Goal: Transaction & Acquisition: Purchase product/service

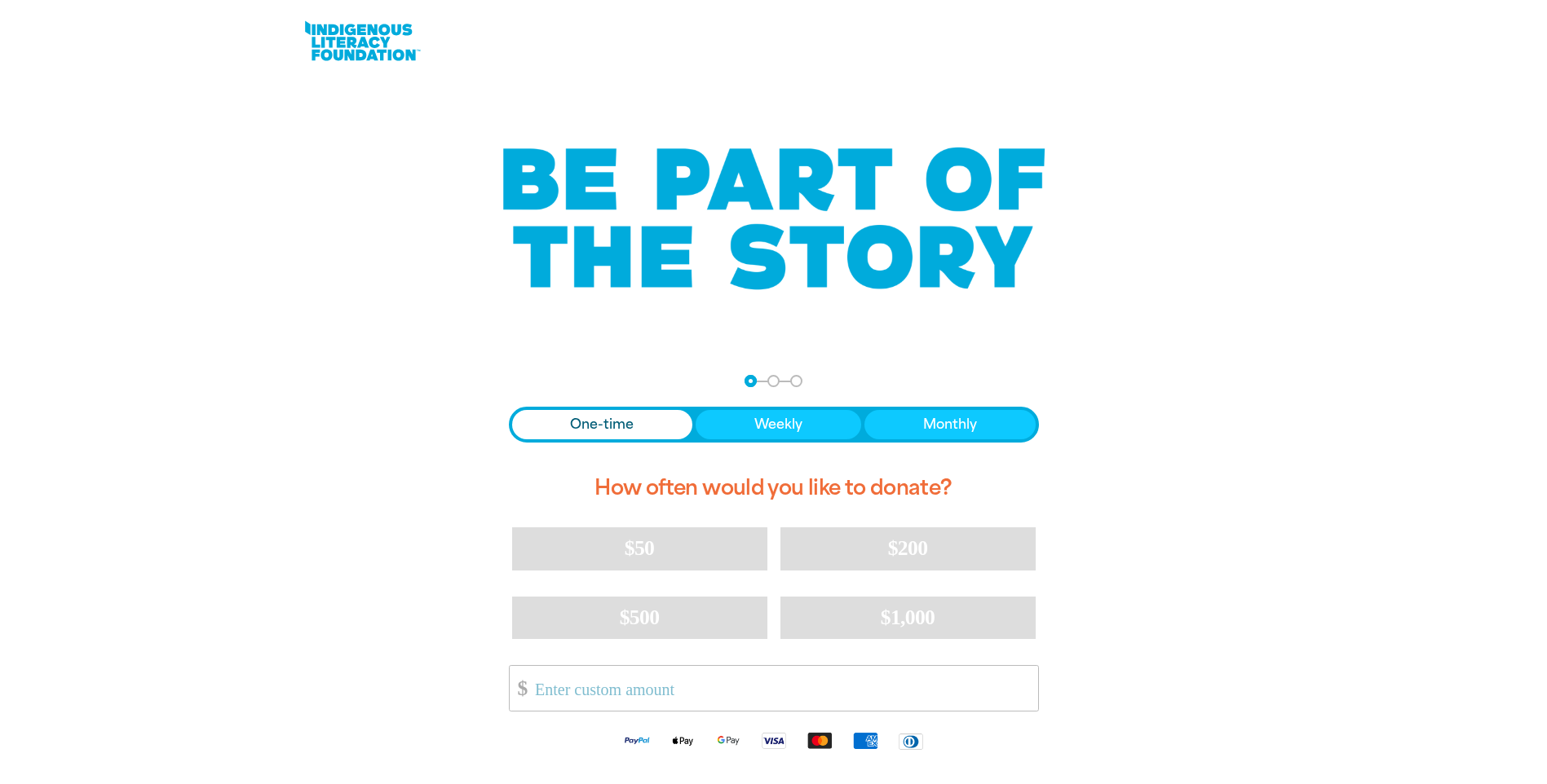
click at [637, 429] on span "Donation frequency" at bounding box center [603, 424] width 181 height 29
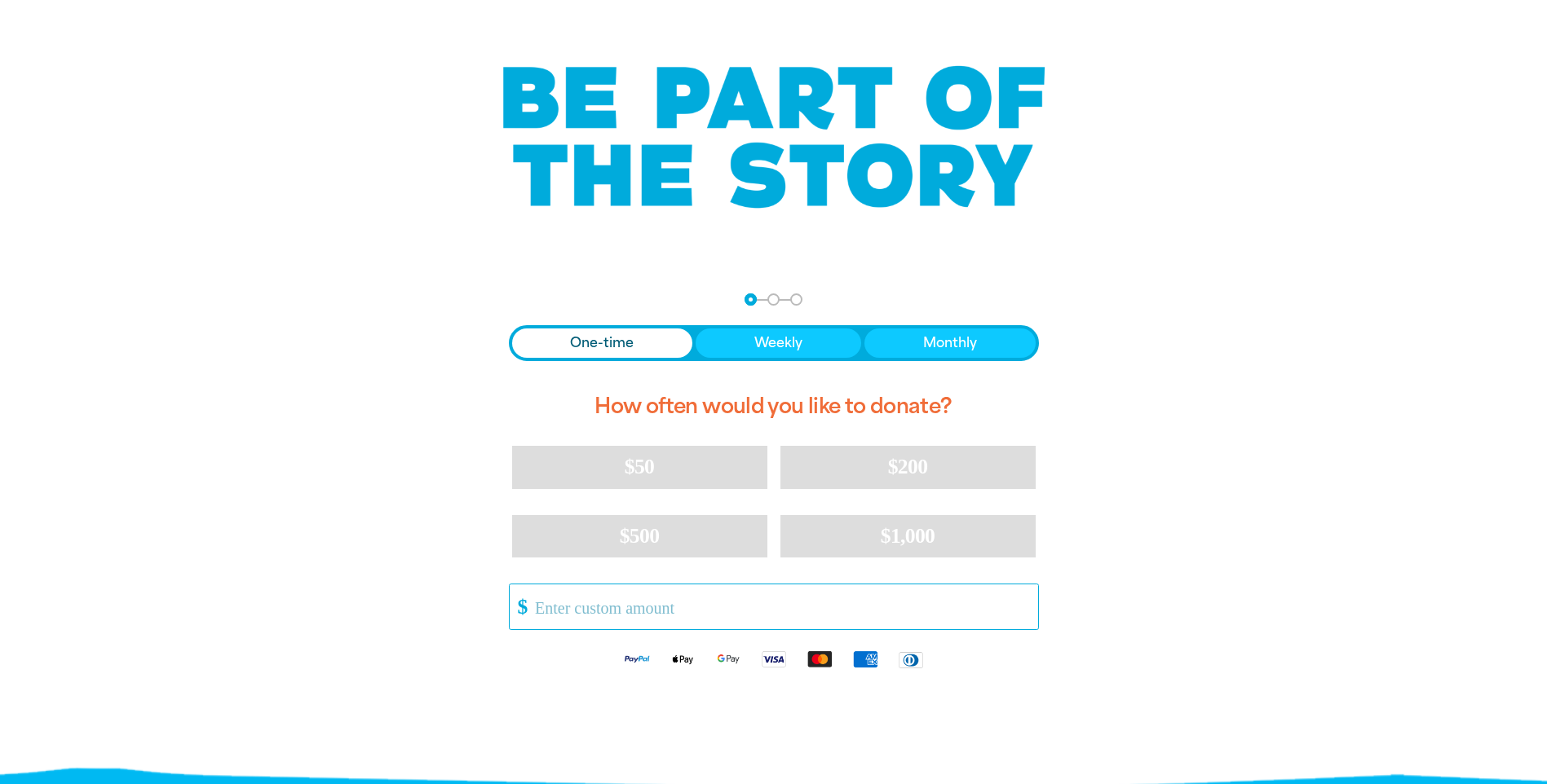
click at [719, 612] on input "Other Amount" at bounding box center [780, 606] width 513 height 45
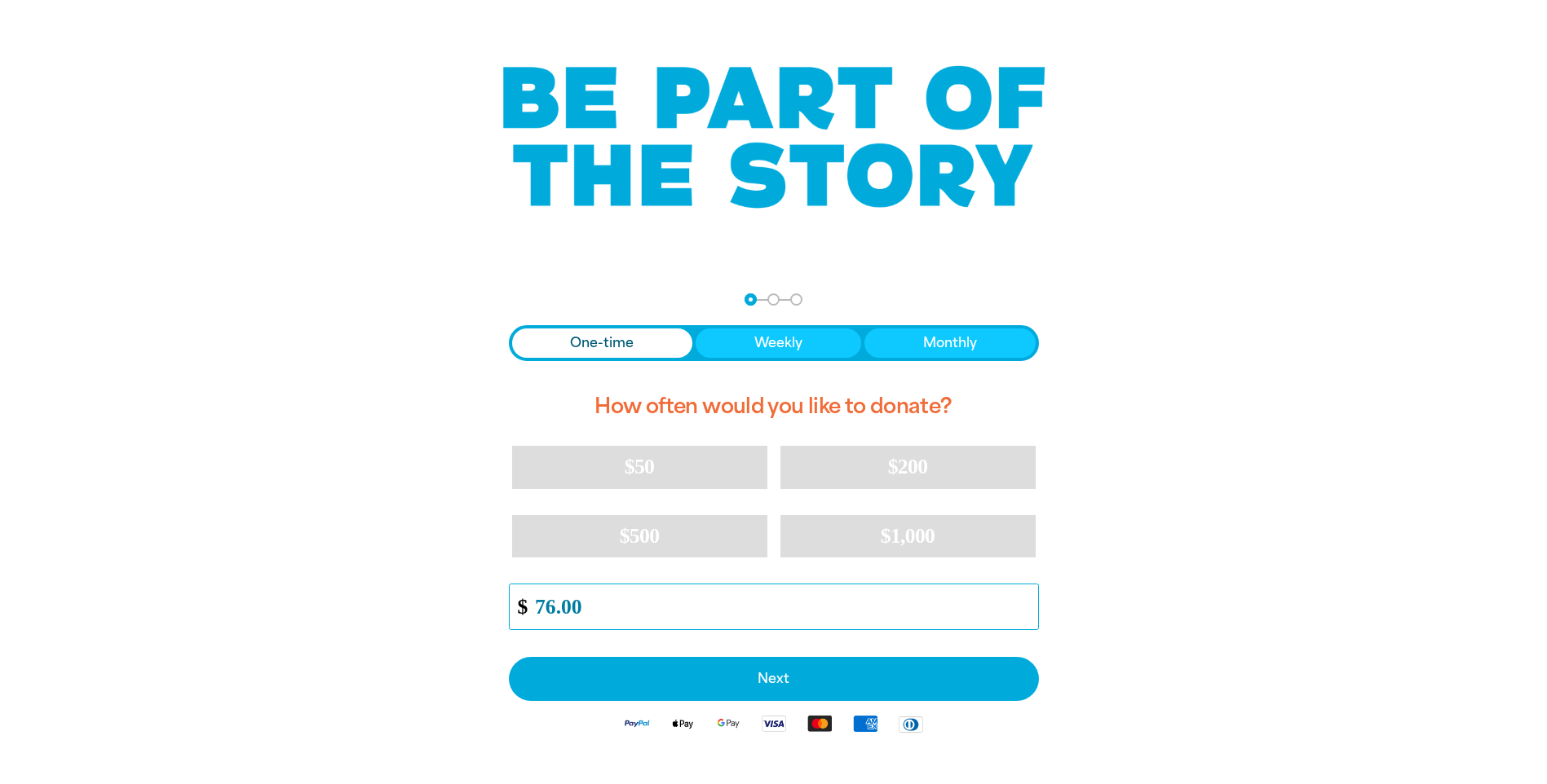
click at [552, 604] on input "76.00" at bounding box center [780, 606] width 513 height 45
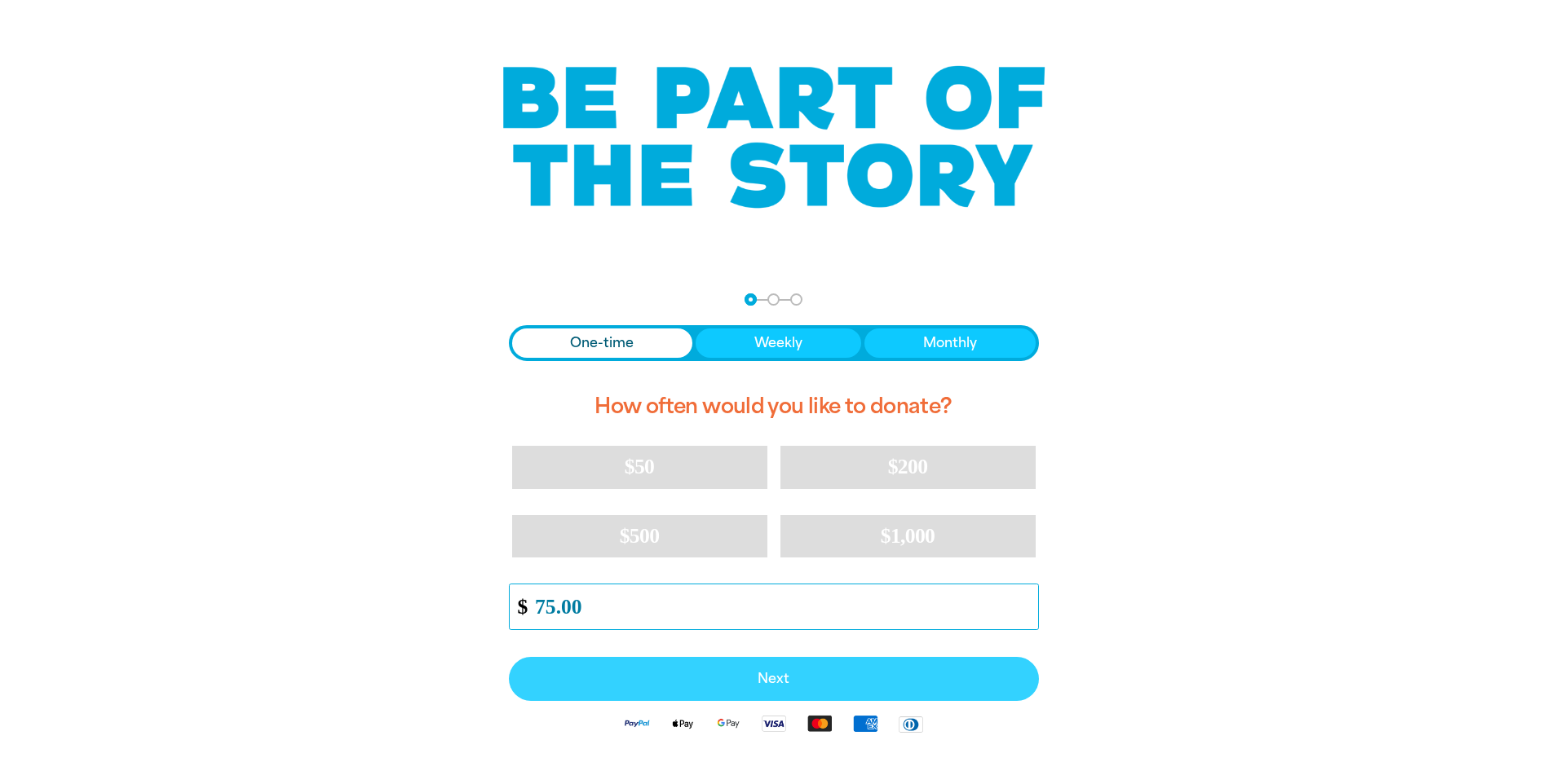
type input "75.00"
click at [730, 670] on button "Next" at bounding box center [774, 679] width 530 height 44
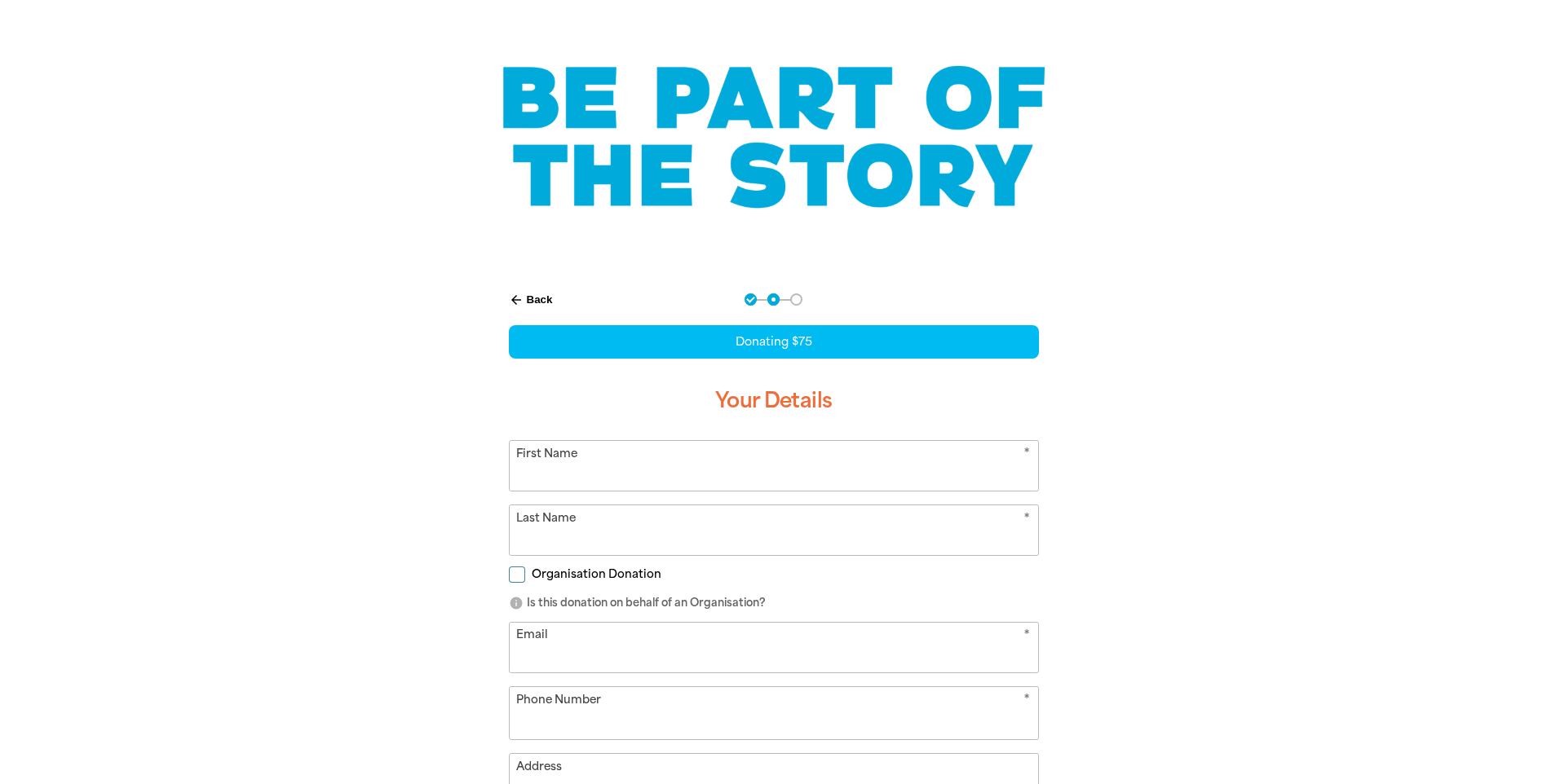
select select "AU"
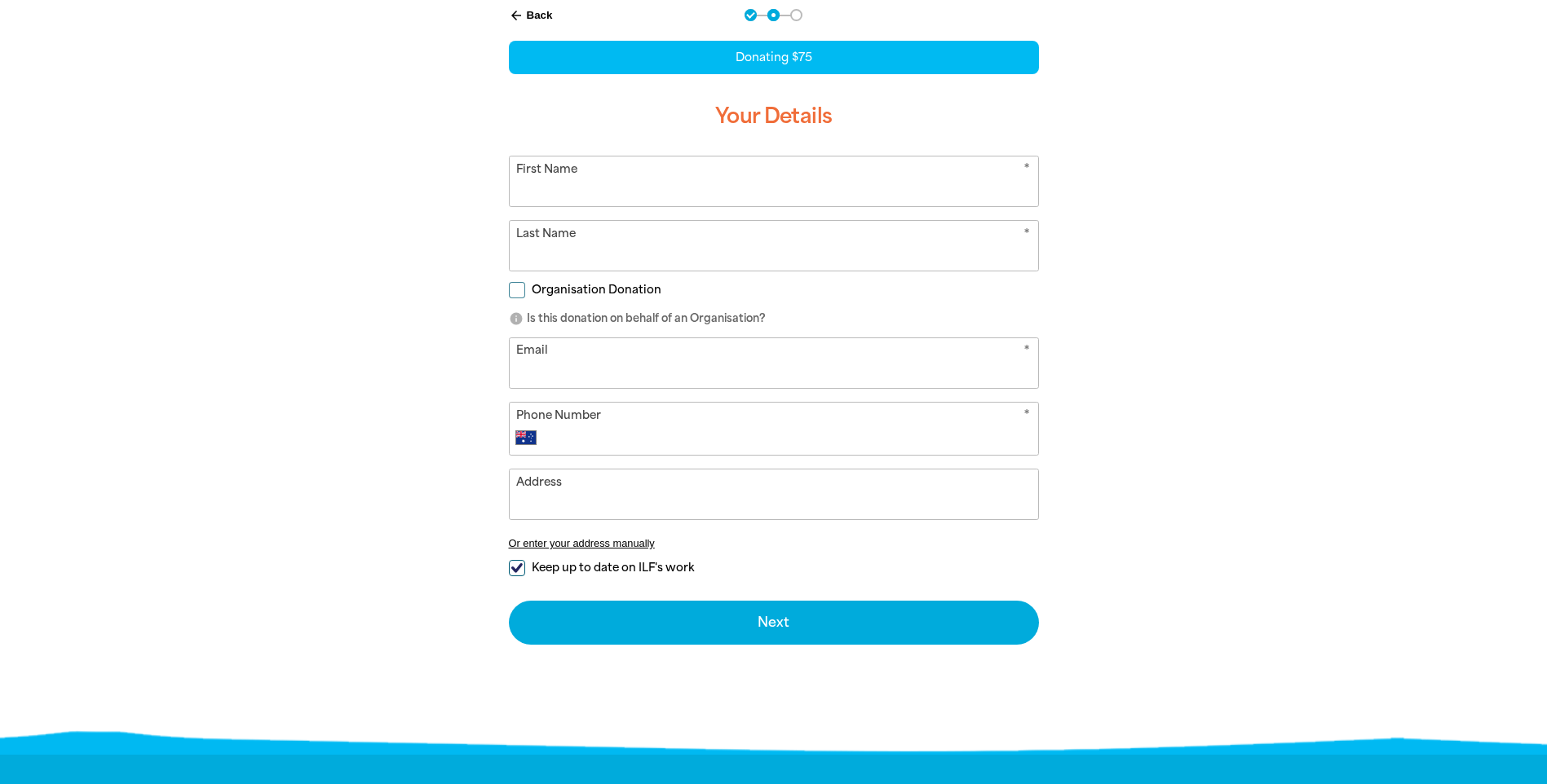
scroll to position [326, 0]
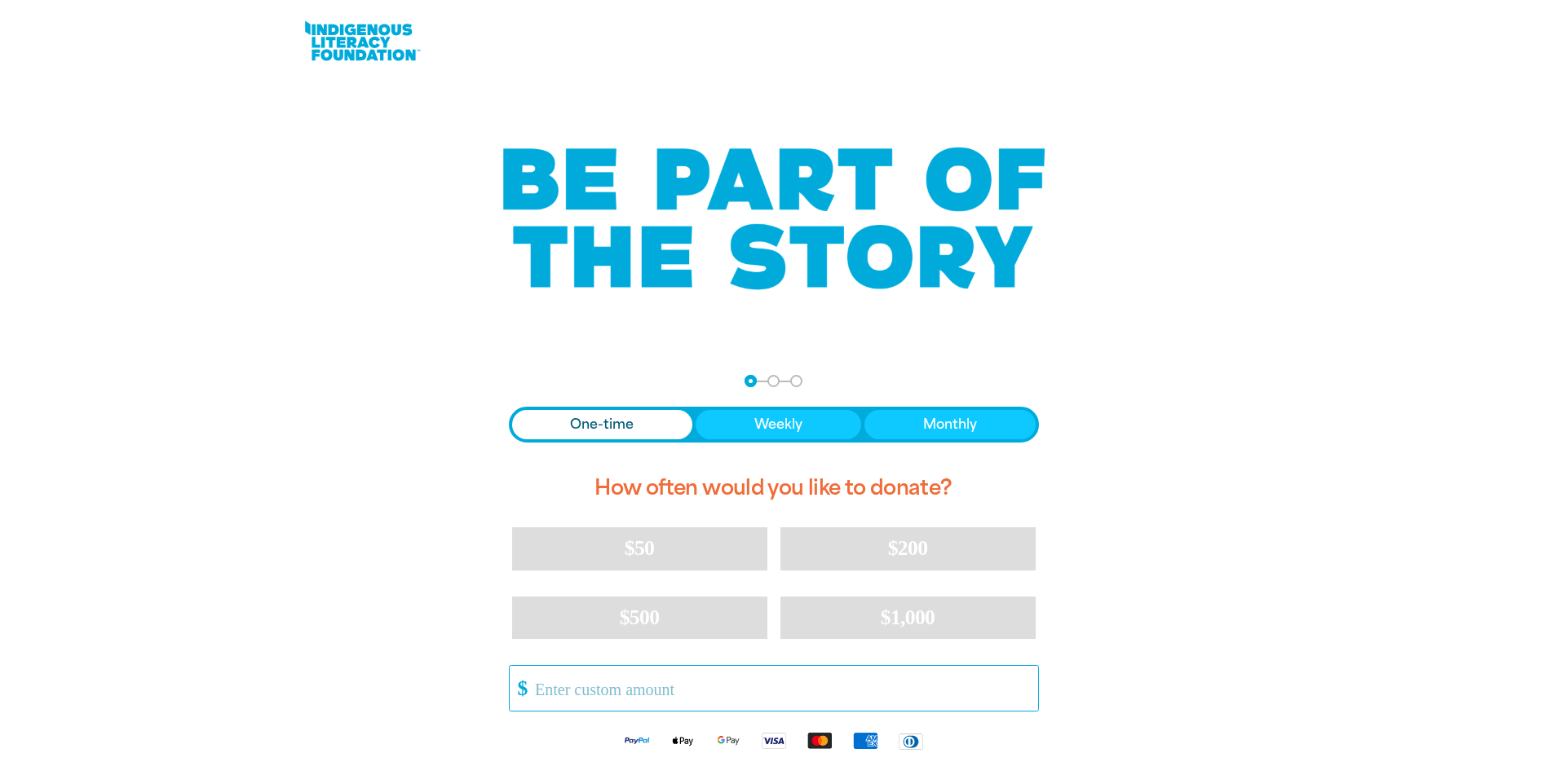
click at [605, 701] on input "Other Amount" at bounding box center [780, 687] width 513 height 45
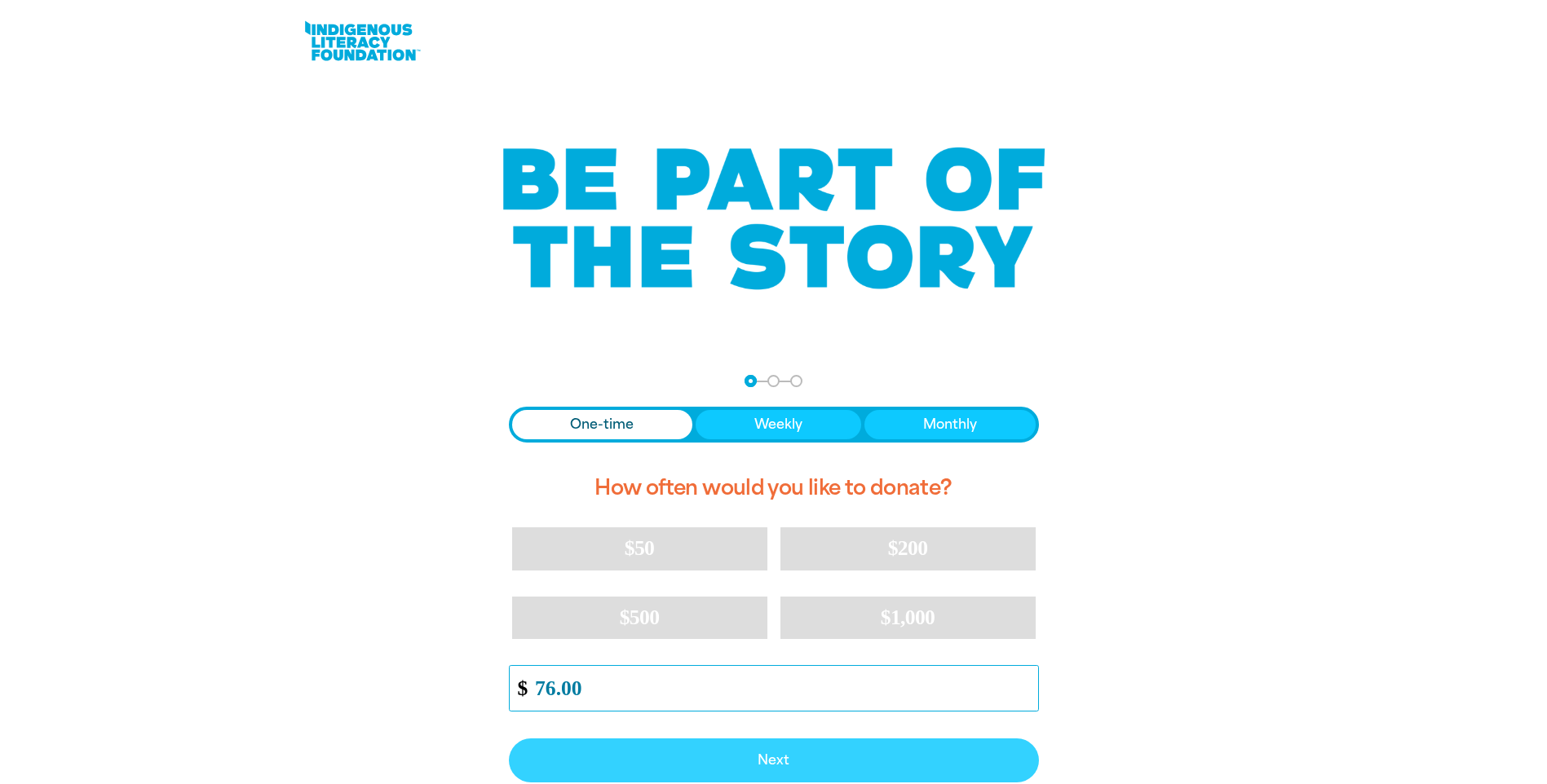
type input "76.00"
click at [797, 761] on span "Next" at bounding box center [774, 760] width 494 height 13
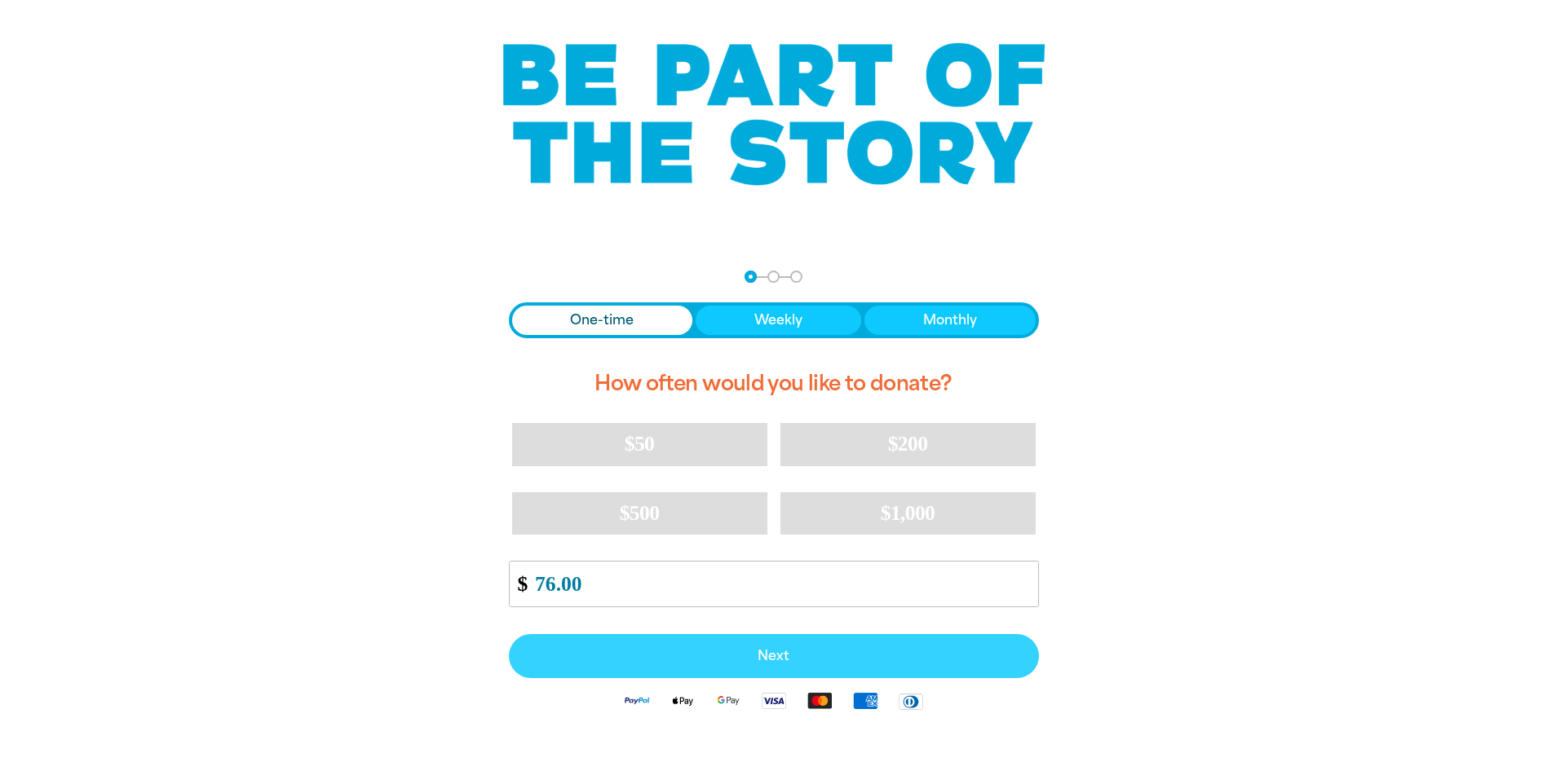
select select "AU"
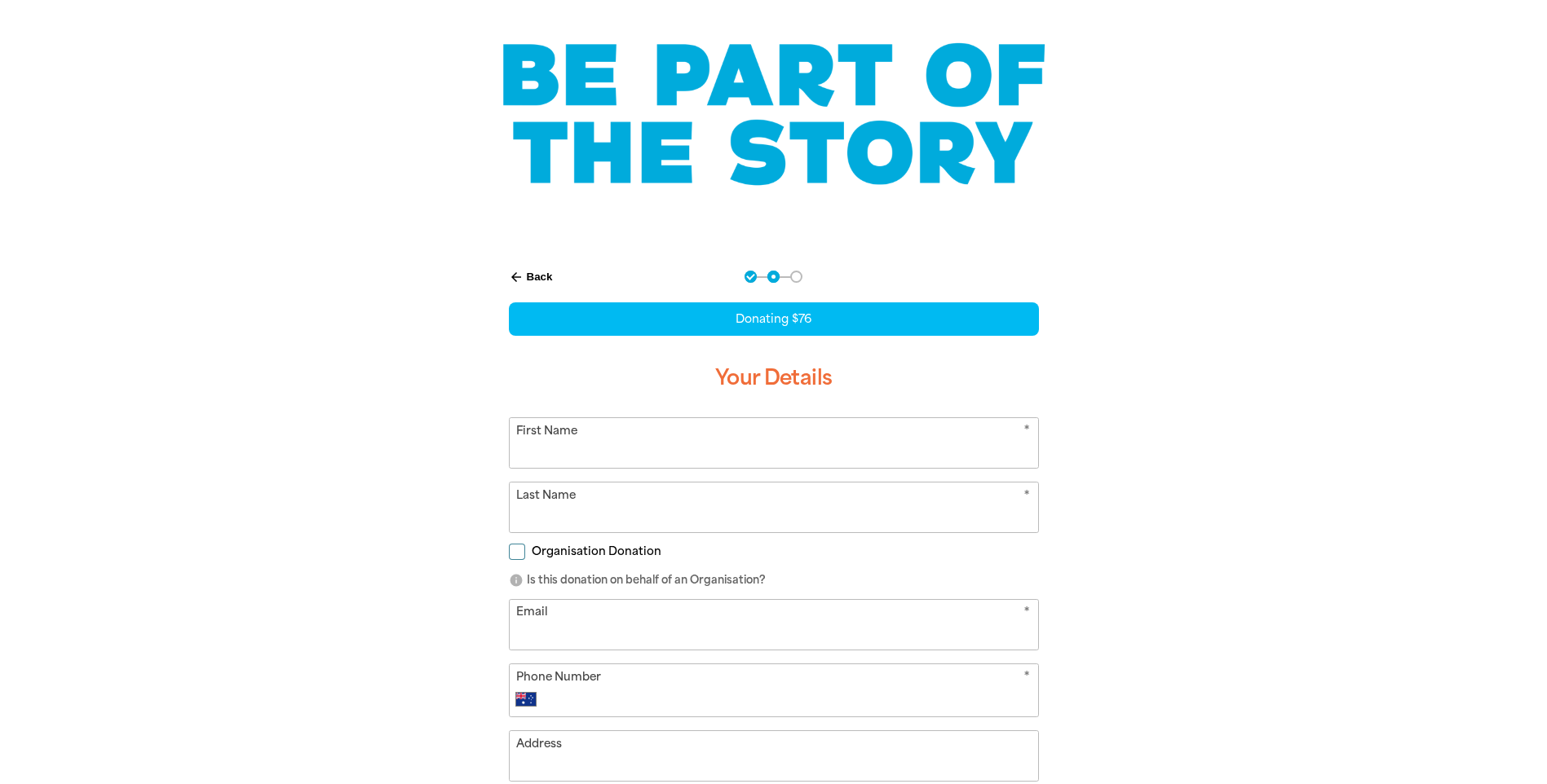
scroll to position [209, 0]
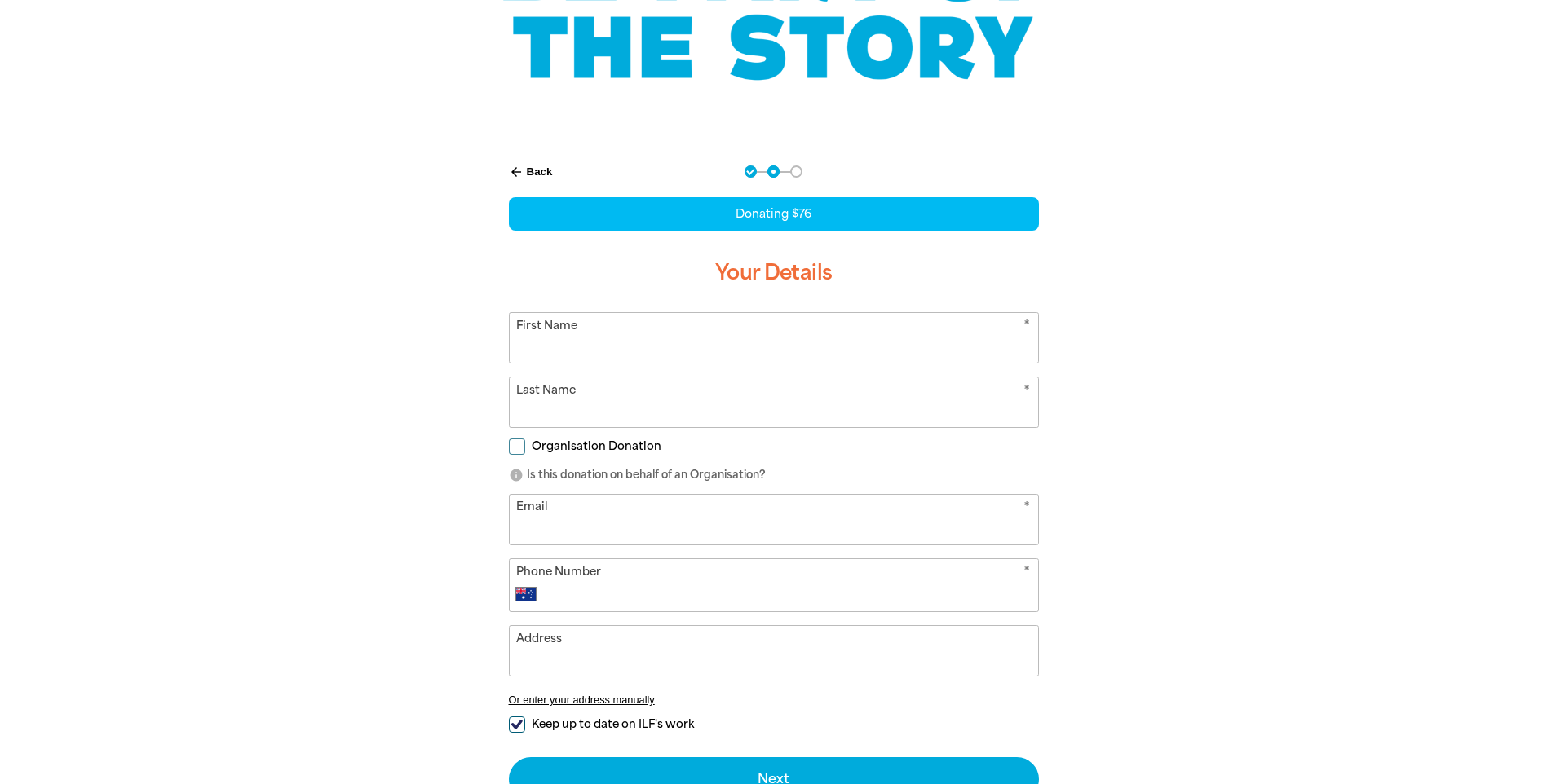
click at [637, 345] on input "First Name" at bounding box center [774, 338] width 529 height 49
click at [1228, 543] on div "arrow_back Back Step 1 Step 2 Step 3 Donating $76 Your Details * First Name * L…" at bounding box center [774, 524] width 978 height 758
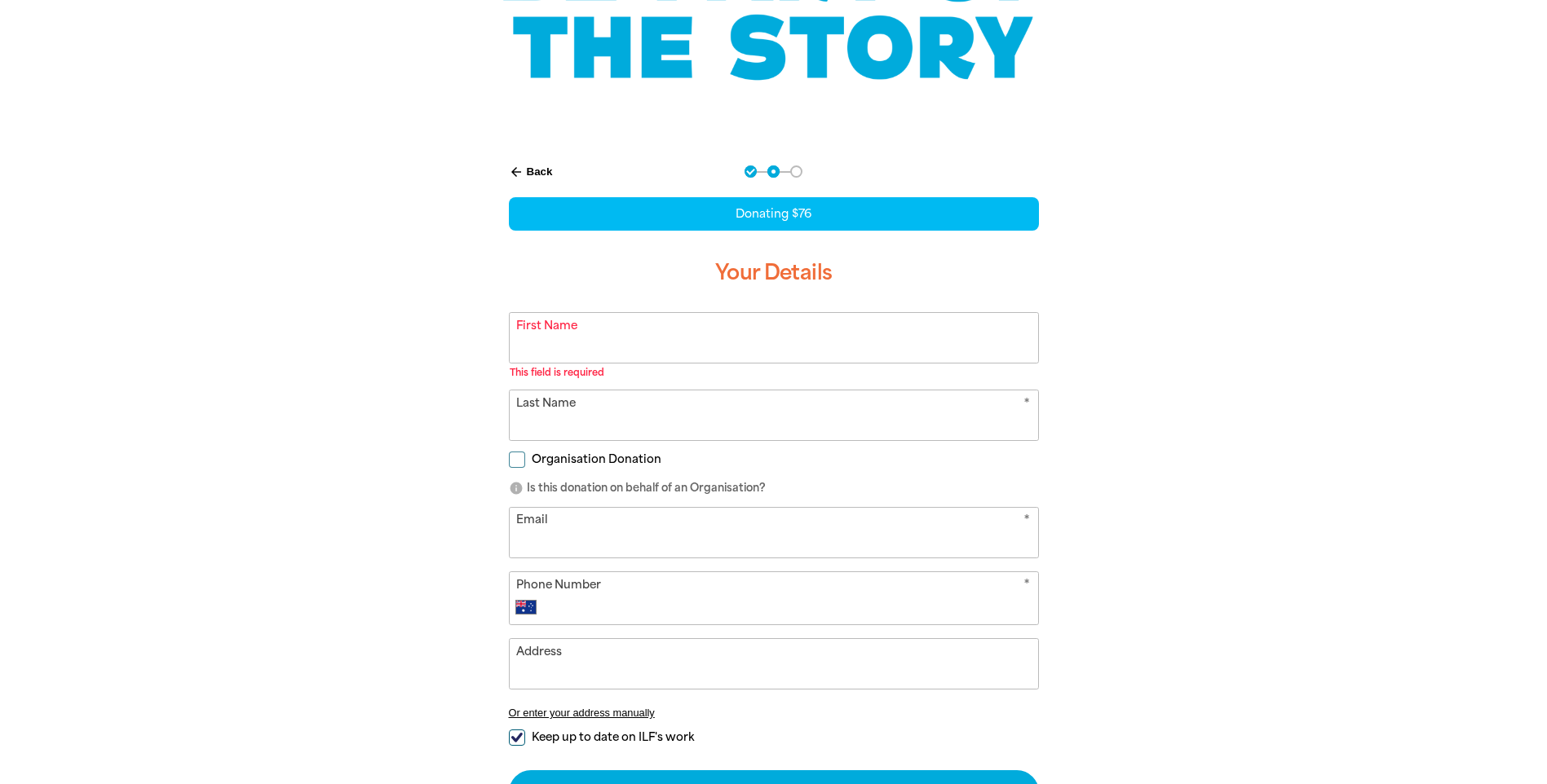
click at [516, 453] on input "Organisation Donation" at bounding box center [517, 460] width 16 height 16
checkbox input "true"
select select "AU"
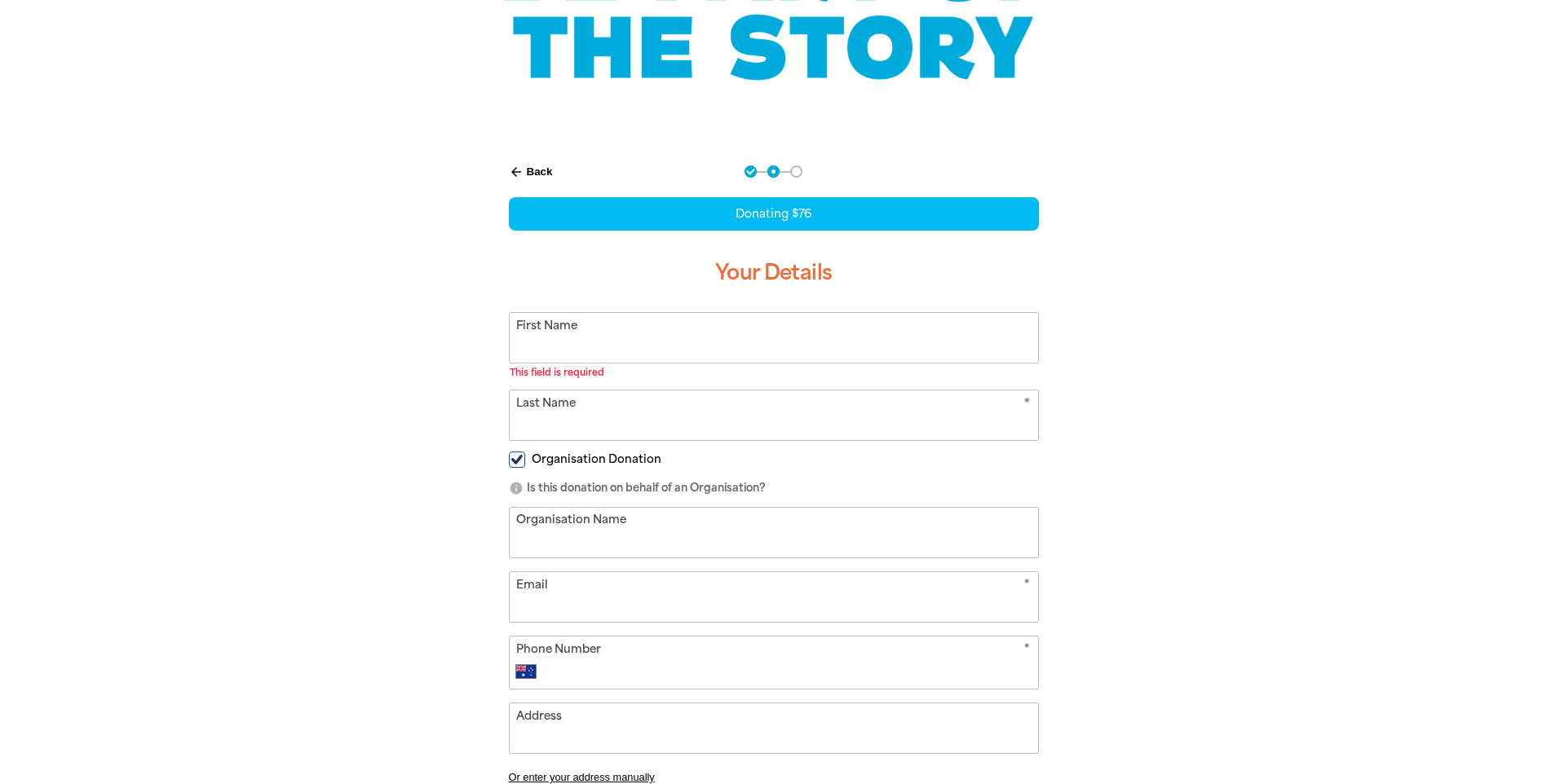
click at [701, 346] on input "First Name" at bounding box center [774, 338] width 529 height 49
type input "Sarah"
type input "Pratt"
type input "NALHN ICS"
type input "sarah.pratt@sa.gov.au"
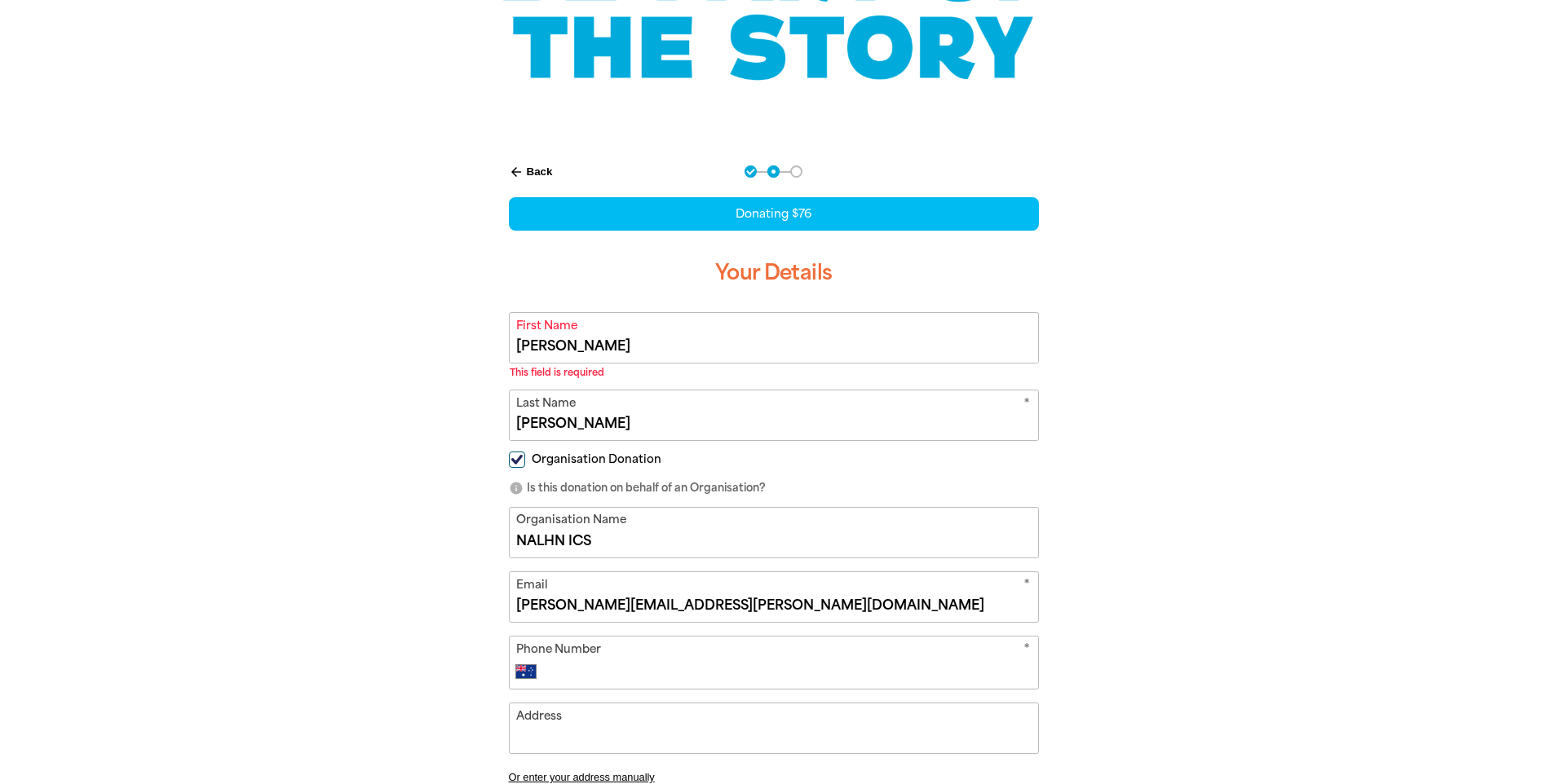
type input "+61 477 343 632"
type input "40 Ways Road"
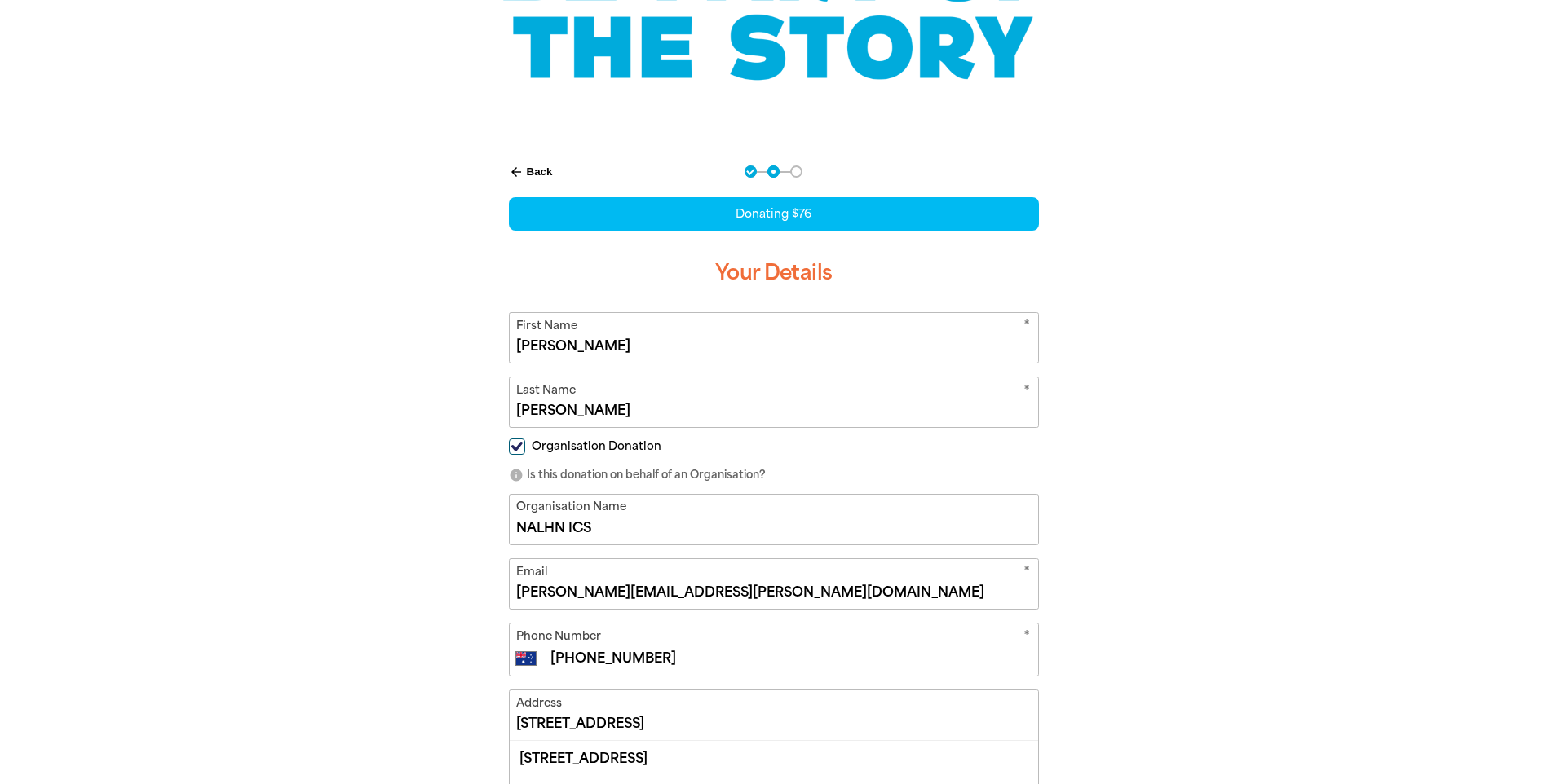
drag, startPoint x: 625, startPoint y: 521, endPoint x: 489, endPoint y: 526, distance: 136.1
click at [489, 526] on div "arrow_back Back Step 1 Step 2 Step 3 Donating $76 Your Details * First Name Sar…" at bounding box center [774, 570] width 571 height 849
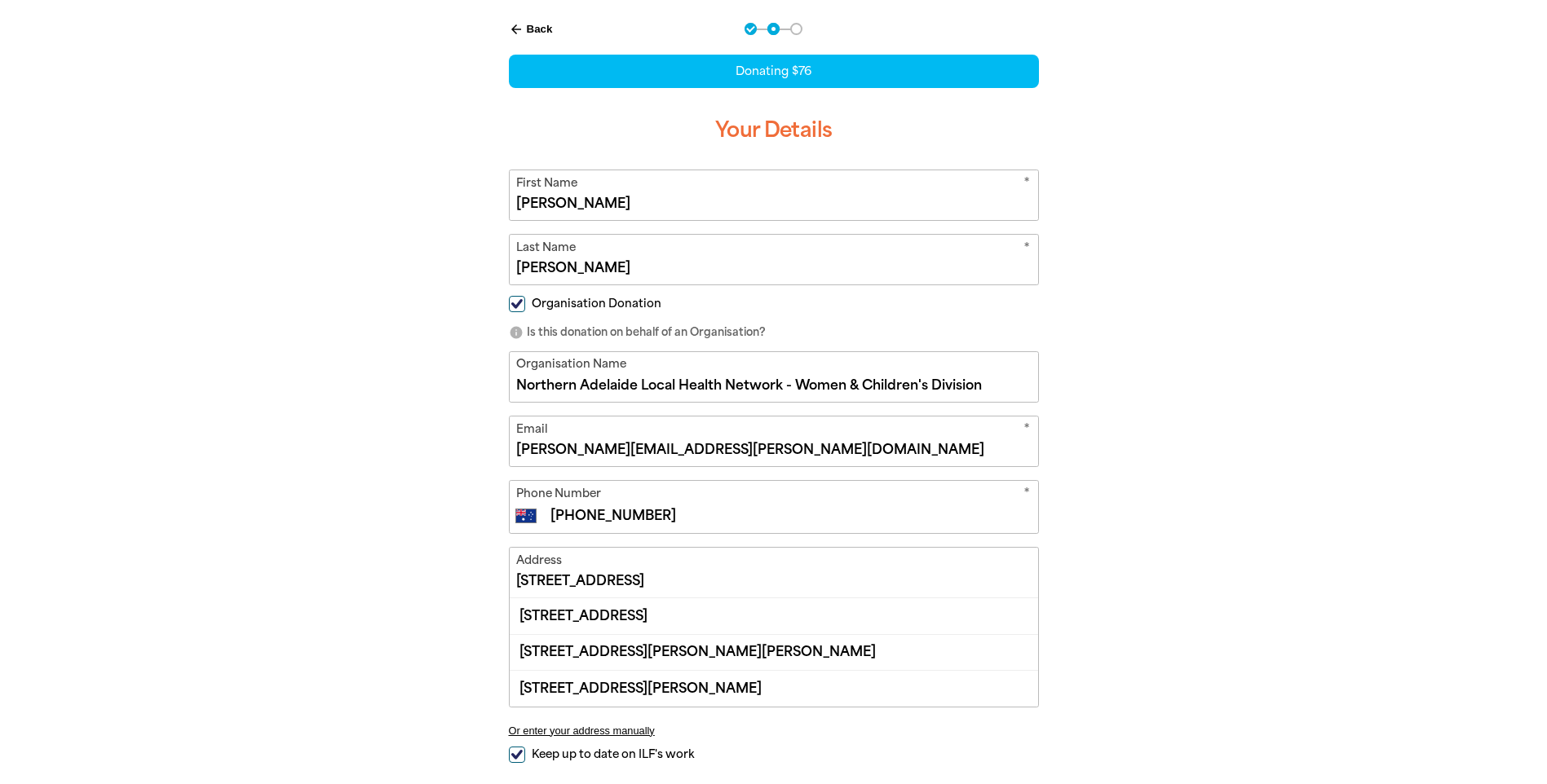
scroll to position [372, 0]
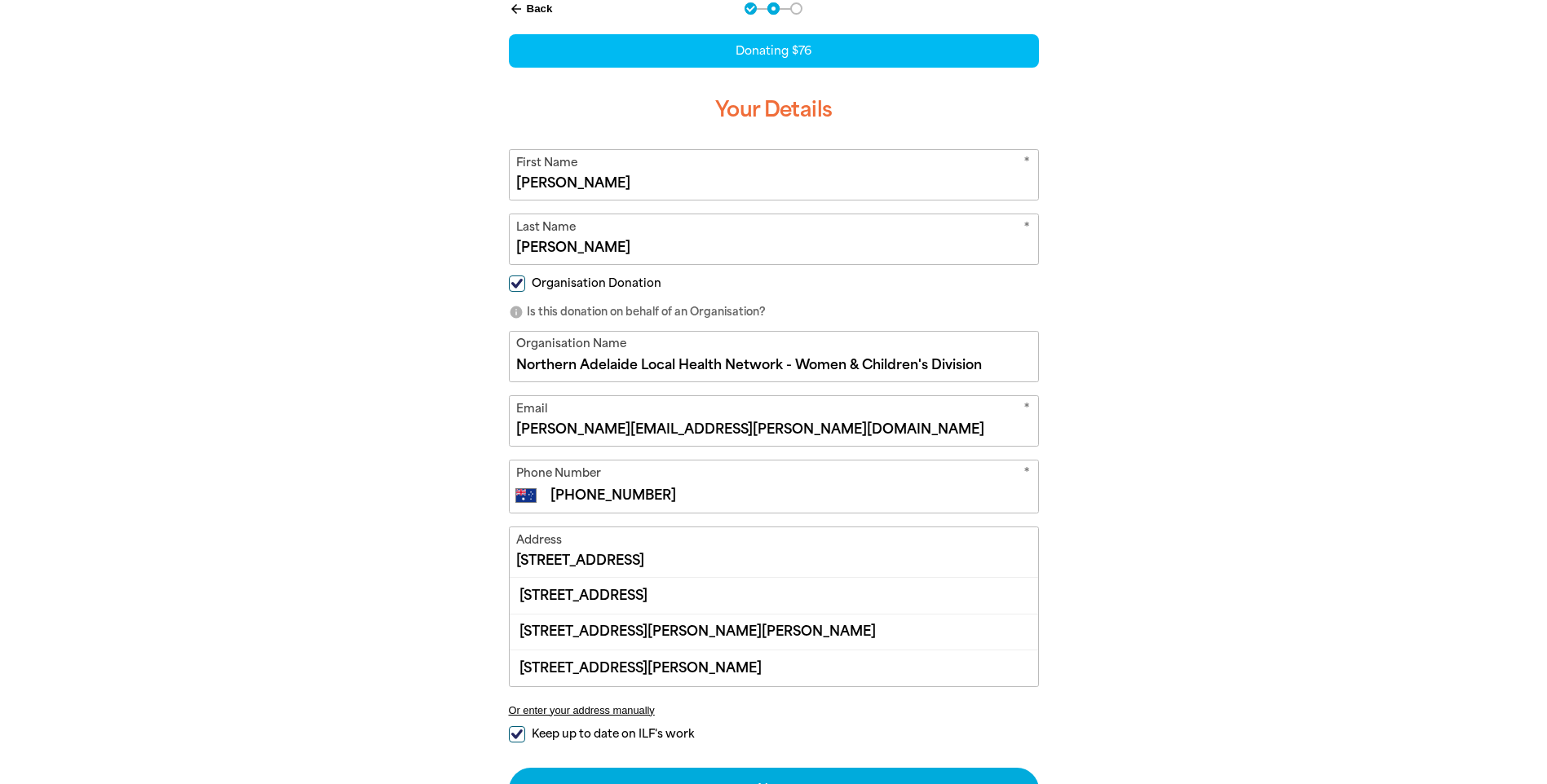
type input "Northern Adelaide Local Health Network - Women & Children's Division"
click at [1405, 523] on div at bounding box center [774, 447] width 1547 height 931
click at [680, 594] on div "40 Ways Road, MANNINGHAM SA 5086" at bounding box center [774, 595] width 529 height 35
drag, startPoint x: 836, startPoint y: 559, endPoint x: 445, endPoint y: 559, distance: 391.0
click at [445, 559] on div "arrow_back Back Step 1 Step 2 Step 3 Donating $76 Your Details * First Name Sar…" at bounding box center [774, 447] width 978 height 931
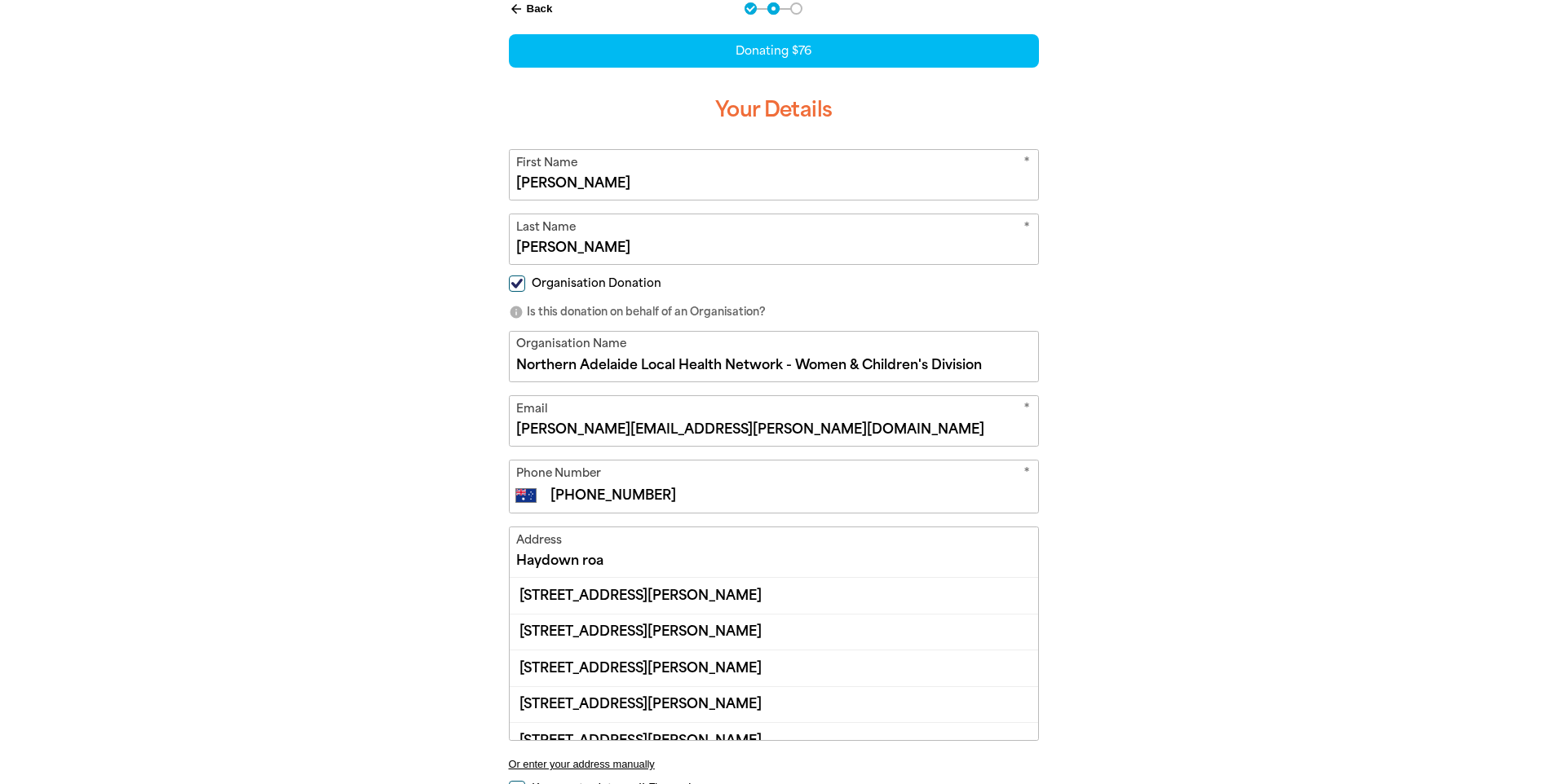
drag, startPoint x: 617, startPoint y: 551, endPoint x: 425, endPoint y: 552, distance: 192.0
click at [425, 552] on div "arrow_back Back Step 1 Step 2 Step 3 Donating $76 Your Details * First Name Sar…" at bounding box center [774, 474] width 978 height 985
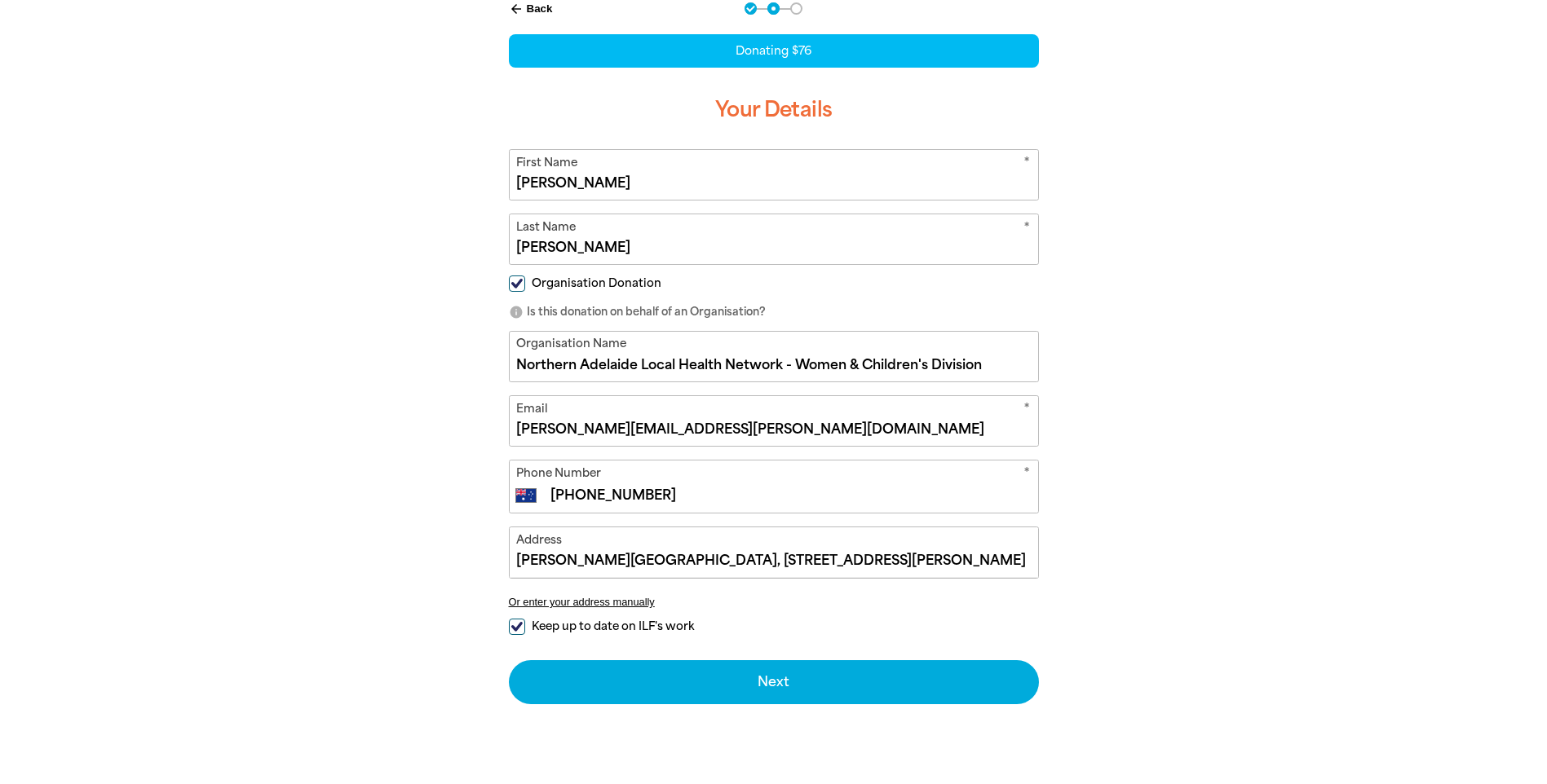
type input "Lyell McEwin Hospital, Haydown Road, Elizabeth Vale, SA 5112"
click at [1120, 551] on div "arrow_back Back Step 1 Step 2 Step 3 Donating $76 Your Details * First Name Sar…" at bounding box center [774, 393] width 978 height 823
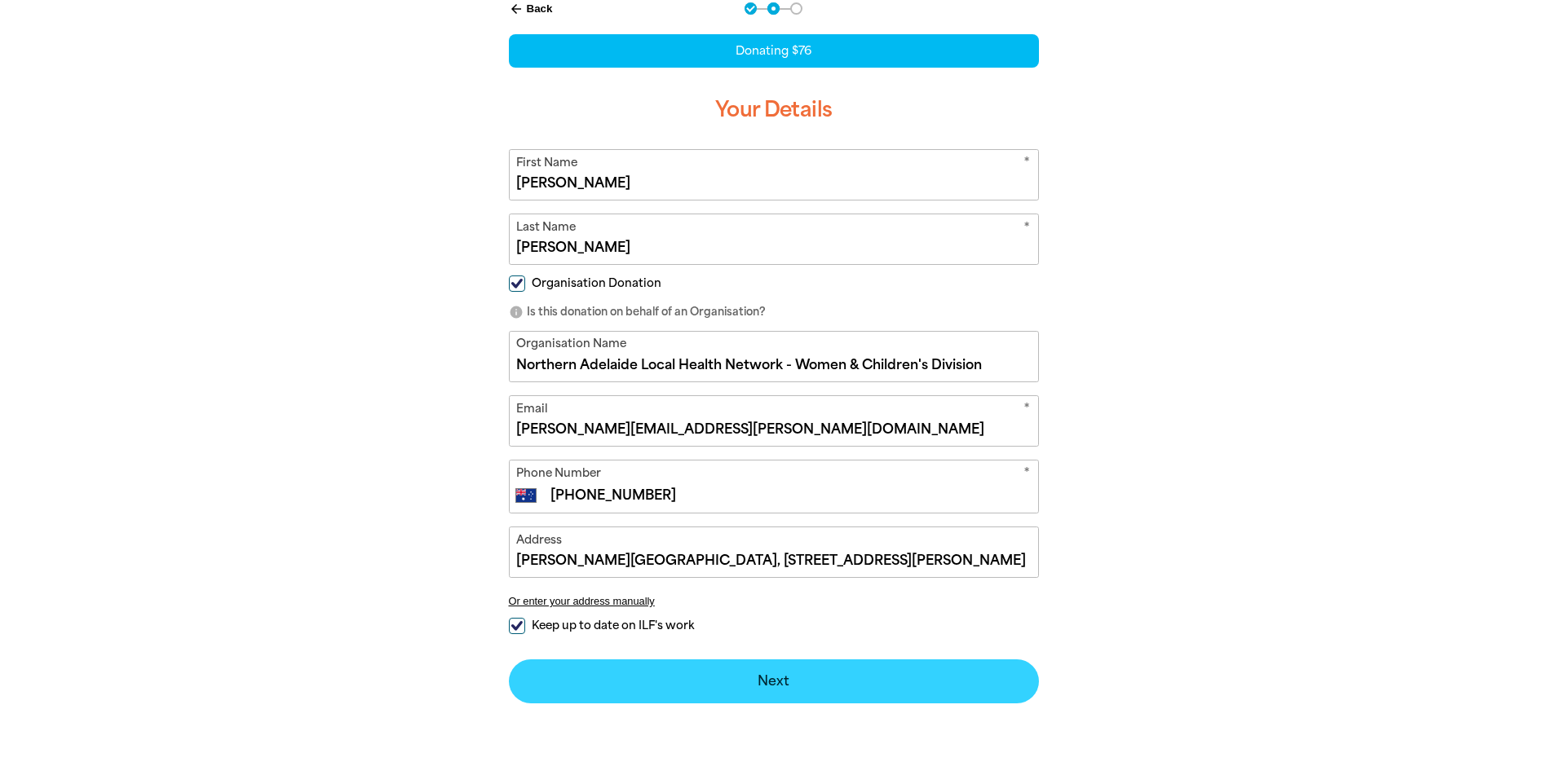
click at [856, 679] on button "Next chevron_right" at bounding box center [774, 681] width 530 height 44
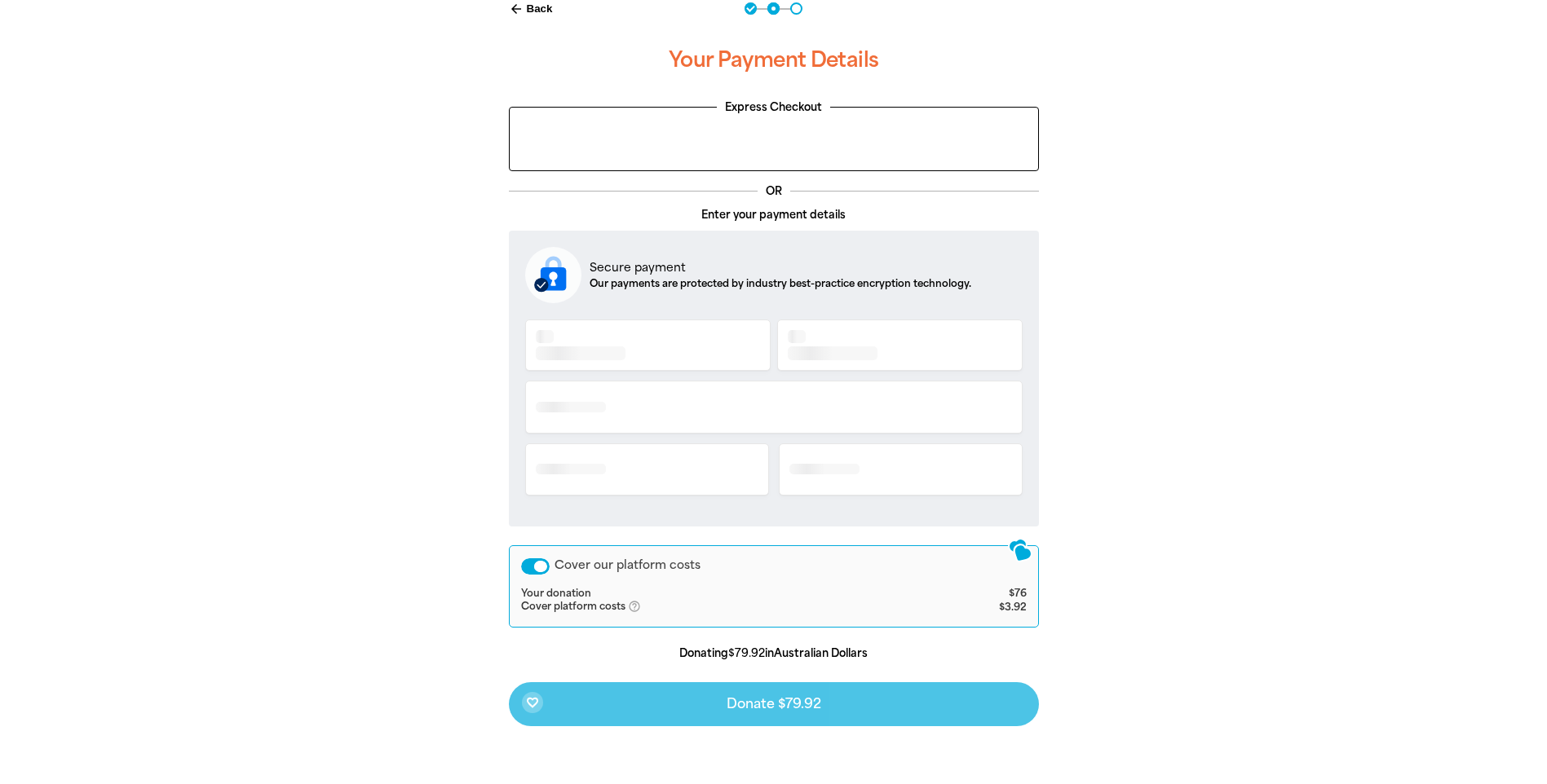
scroll to position [333, 0]
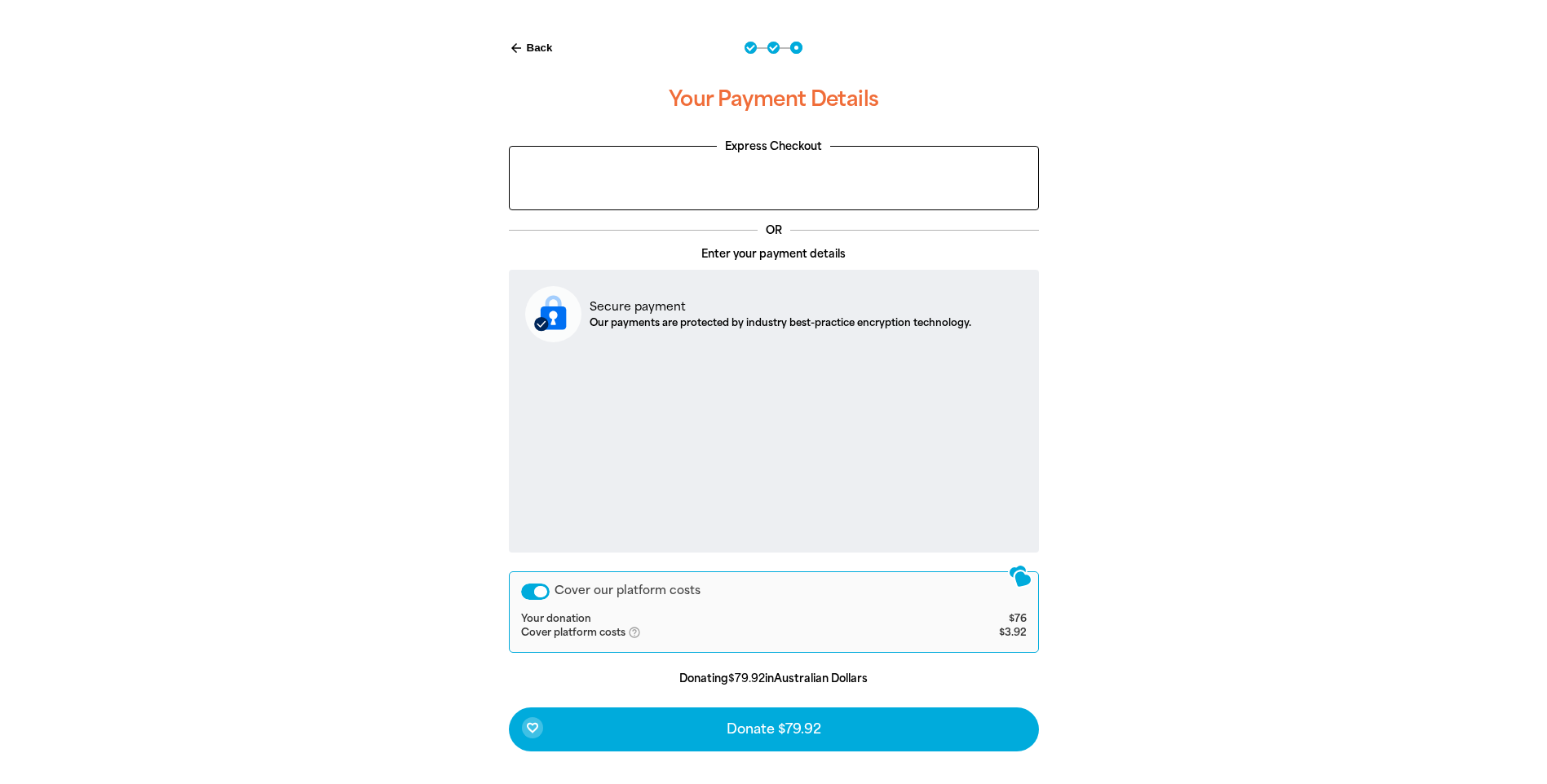
click at [635, 634] on icon "help_outlined" at bounding box center [640, 632] width 26 height 13
click at [1119, 607] on div "arrow_back Back Step 1 Step 2 Step 3 Your Payment Details Express Checkout OR E…" at bounding box center [774, 436] width 978 height 831
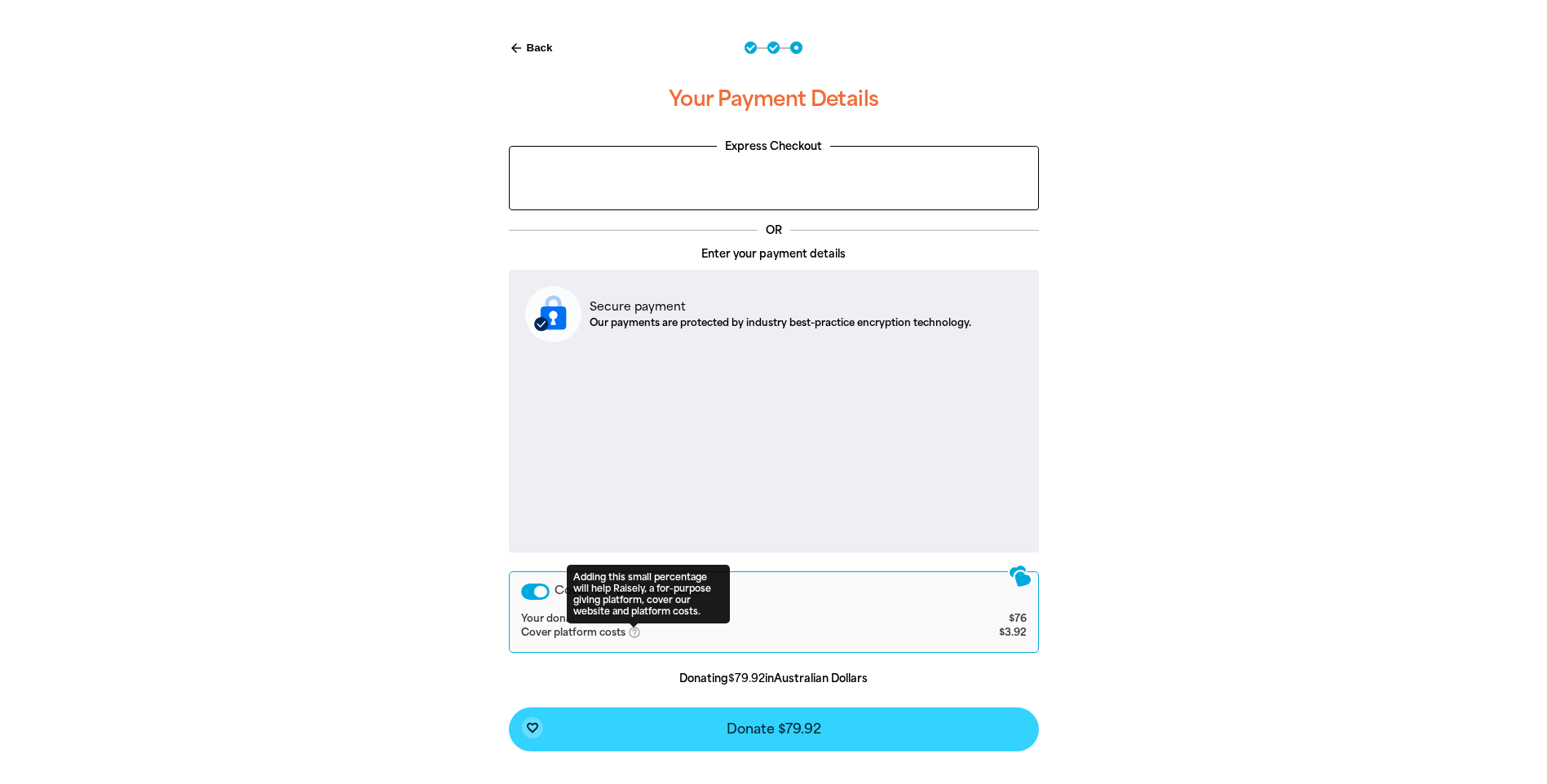
click at [870, 723] on button "favorite_border Donate $79.92" at bounding box center [774, 729] width 530 height 44
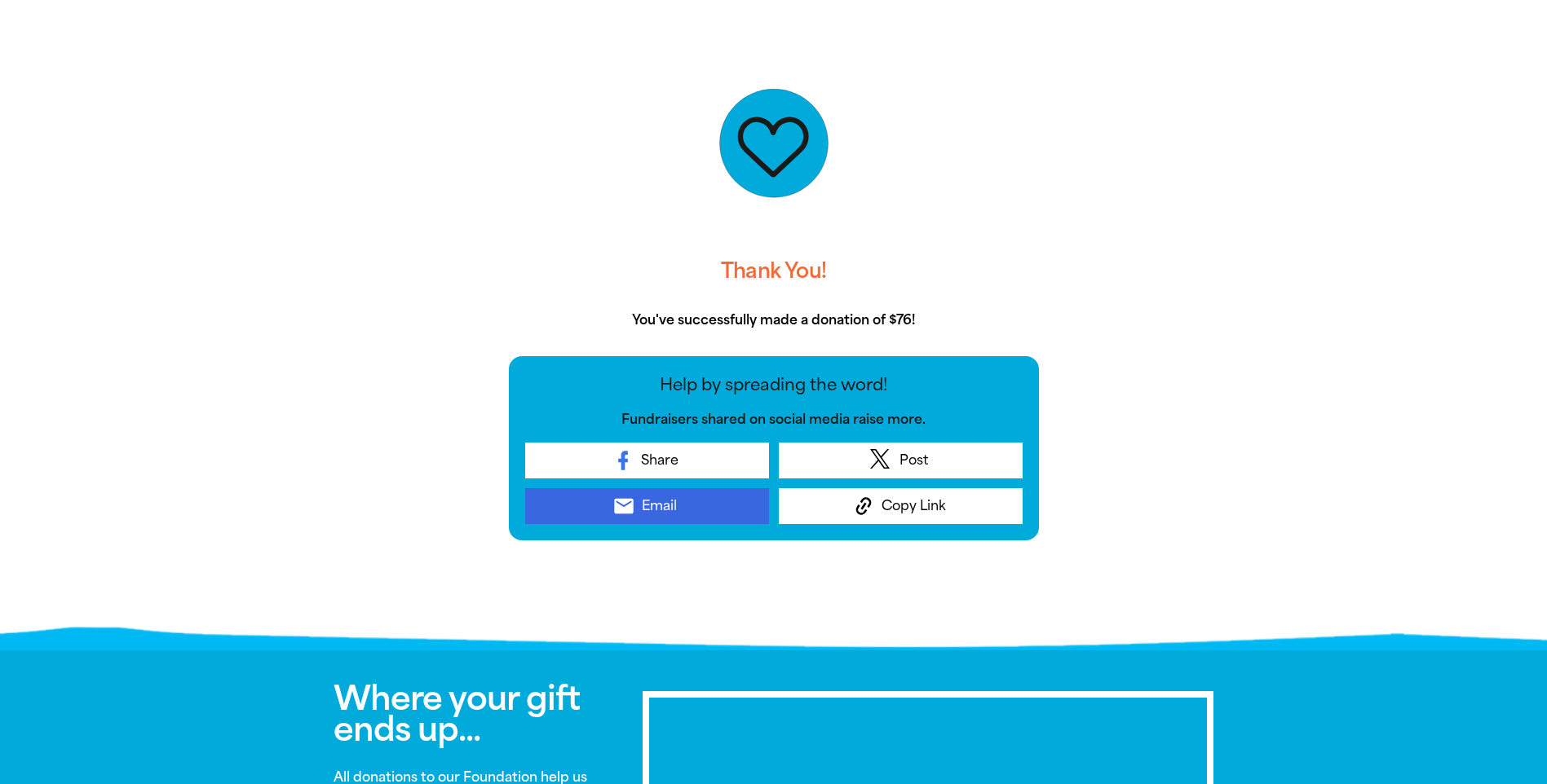
click at [699, 508] on link "email Email" at bounding box center [647, 506] width 244 height 36
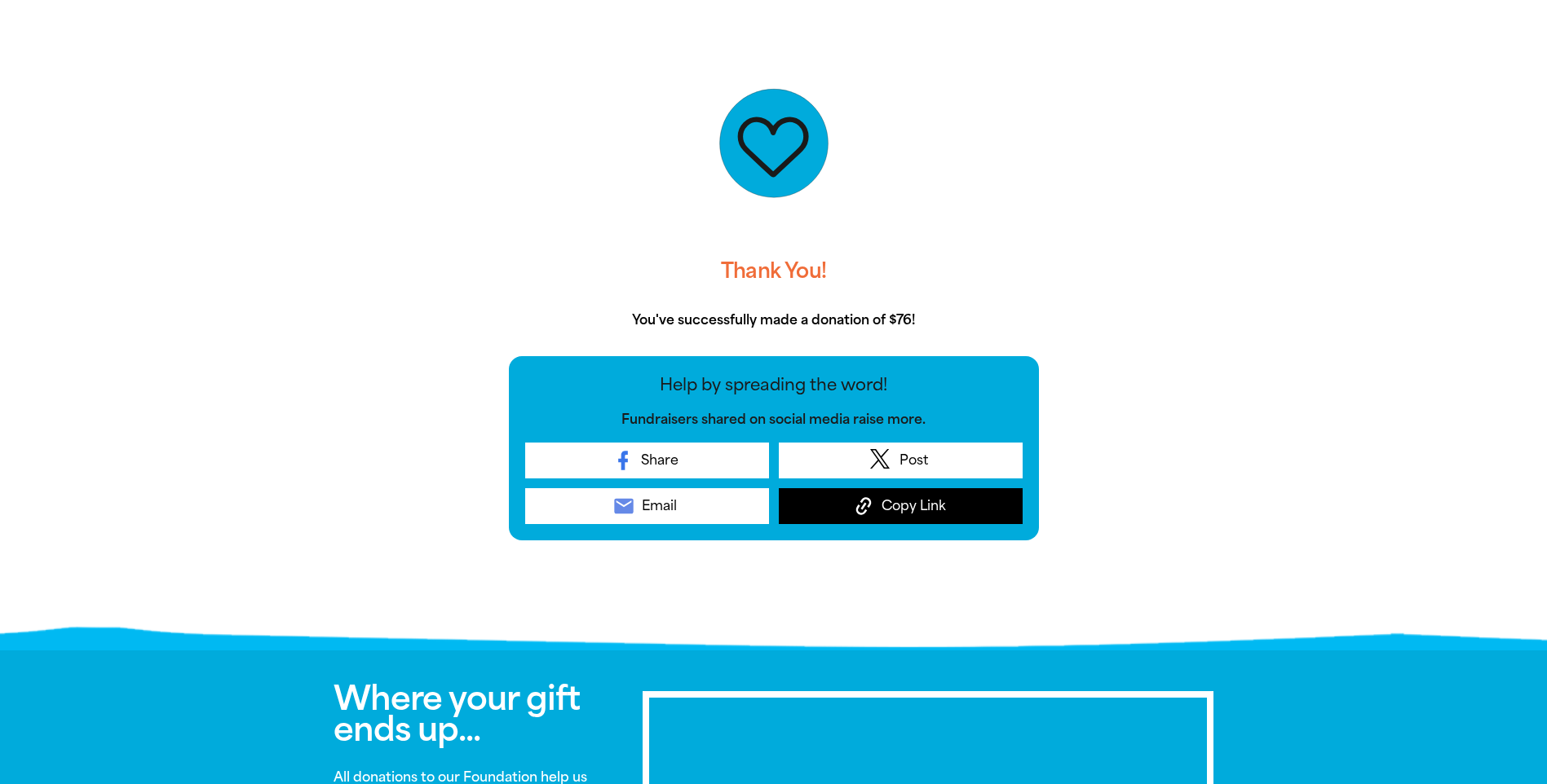
click at [900, 509] on span "Copy Link" at bounding box center [913, 506] width 65 height 19
